Goal: Navigation & Orientation: Find specific page/section

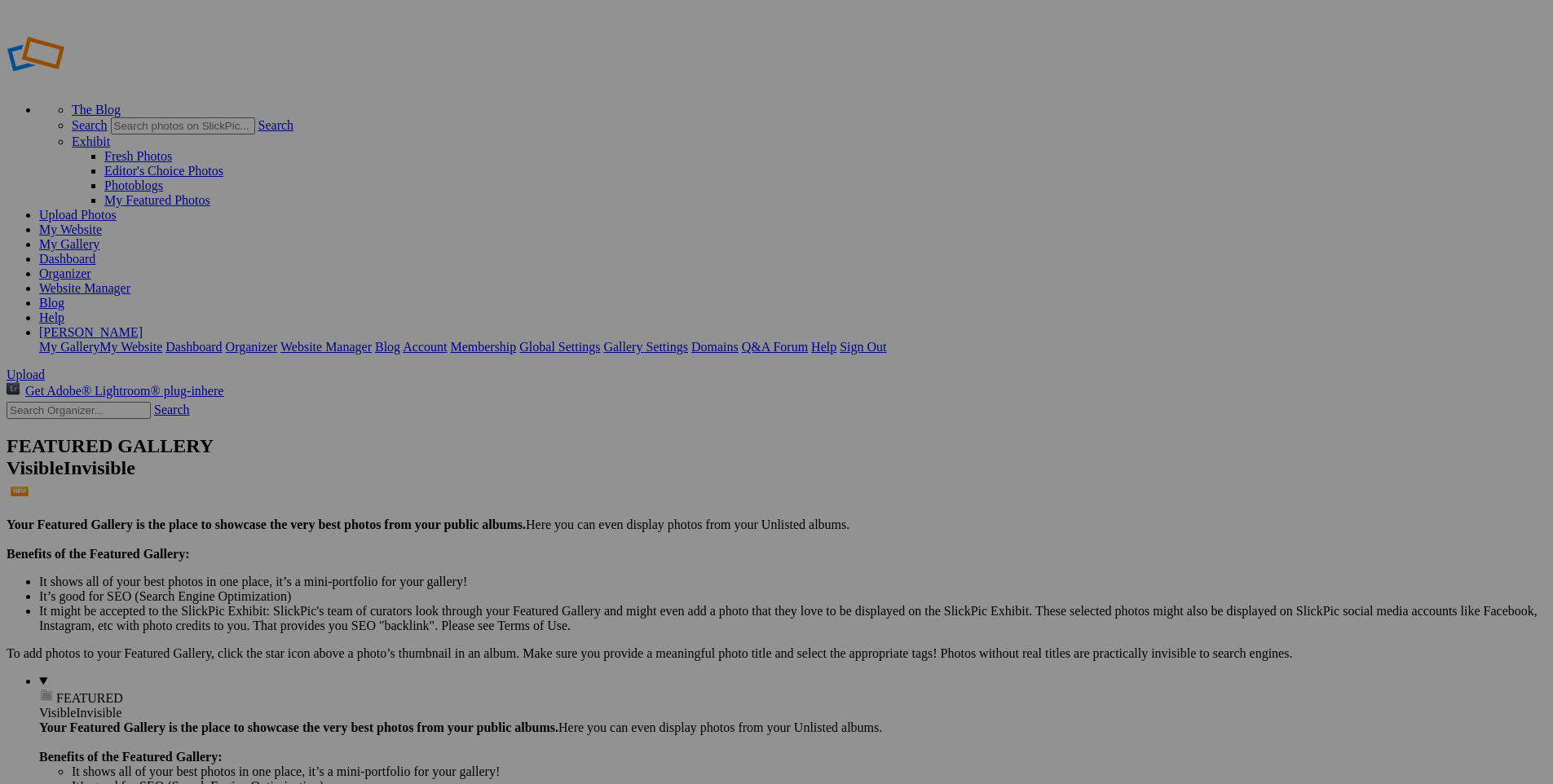
drag, startPoint x: 901, startPoint y: 248, endPoint x: 414, endPoint y: 205, distance: 488.9
drag, startPoint x: 613, startPoint y: 247, endPoint x: 1010, endPoint y: 216, distance: 398.2
drag, startPoint x: 1322, startPoint y: 247, endPoint x: 652, endPoint y: 218, distance: 670.6
